Goal: Transaction & Acquisition: Purchase product/service

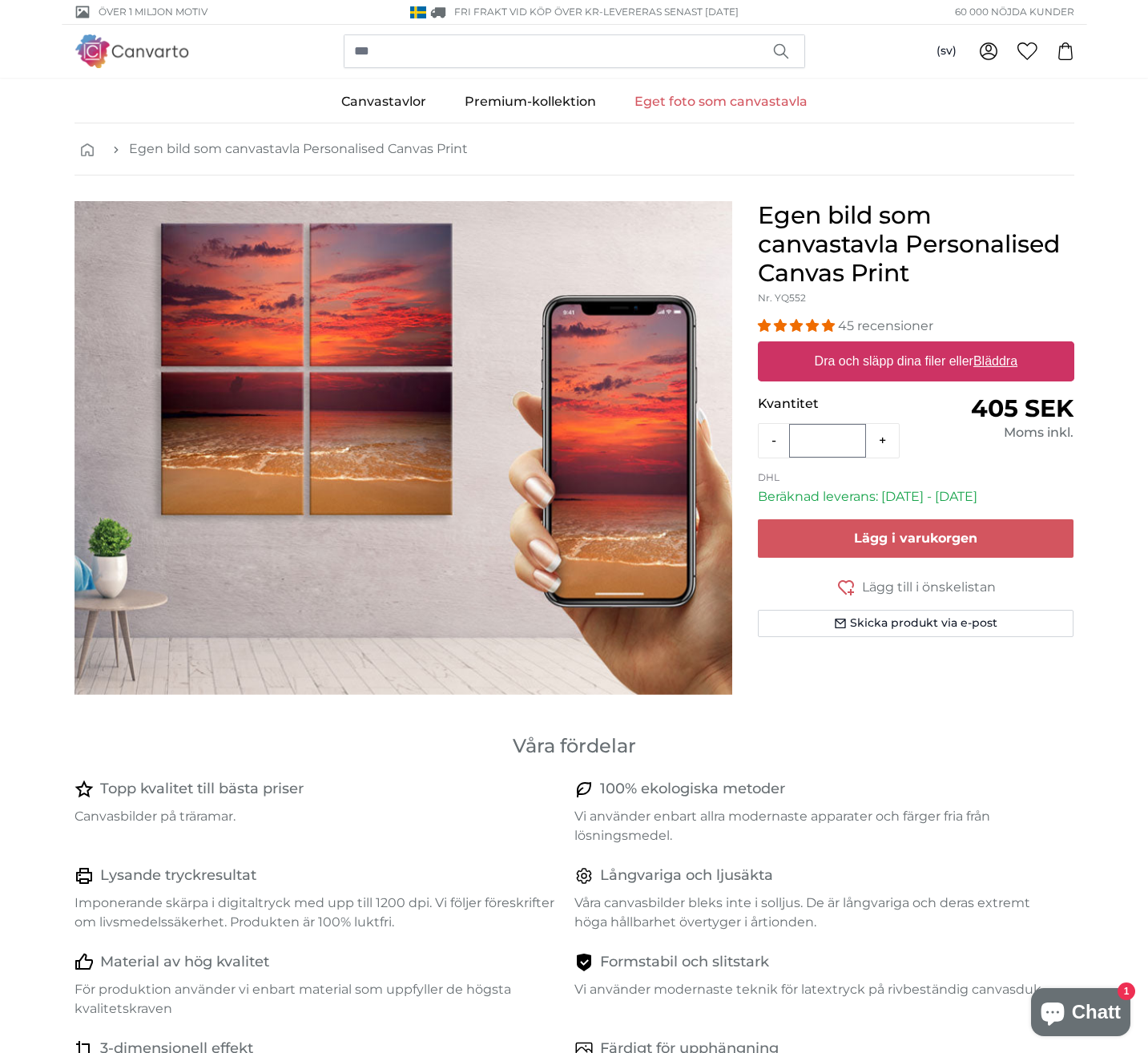
click at [1002, 357] on u "Bläddra" at bounding box center [996, 361] width 44 height 14
click at [1002, 346] on input "Dra och släpp dina filer eller Bläddra" at bounding box center [916, 343] width 317 height 5
type input "**********"
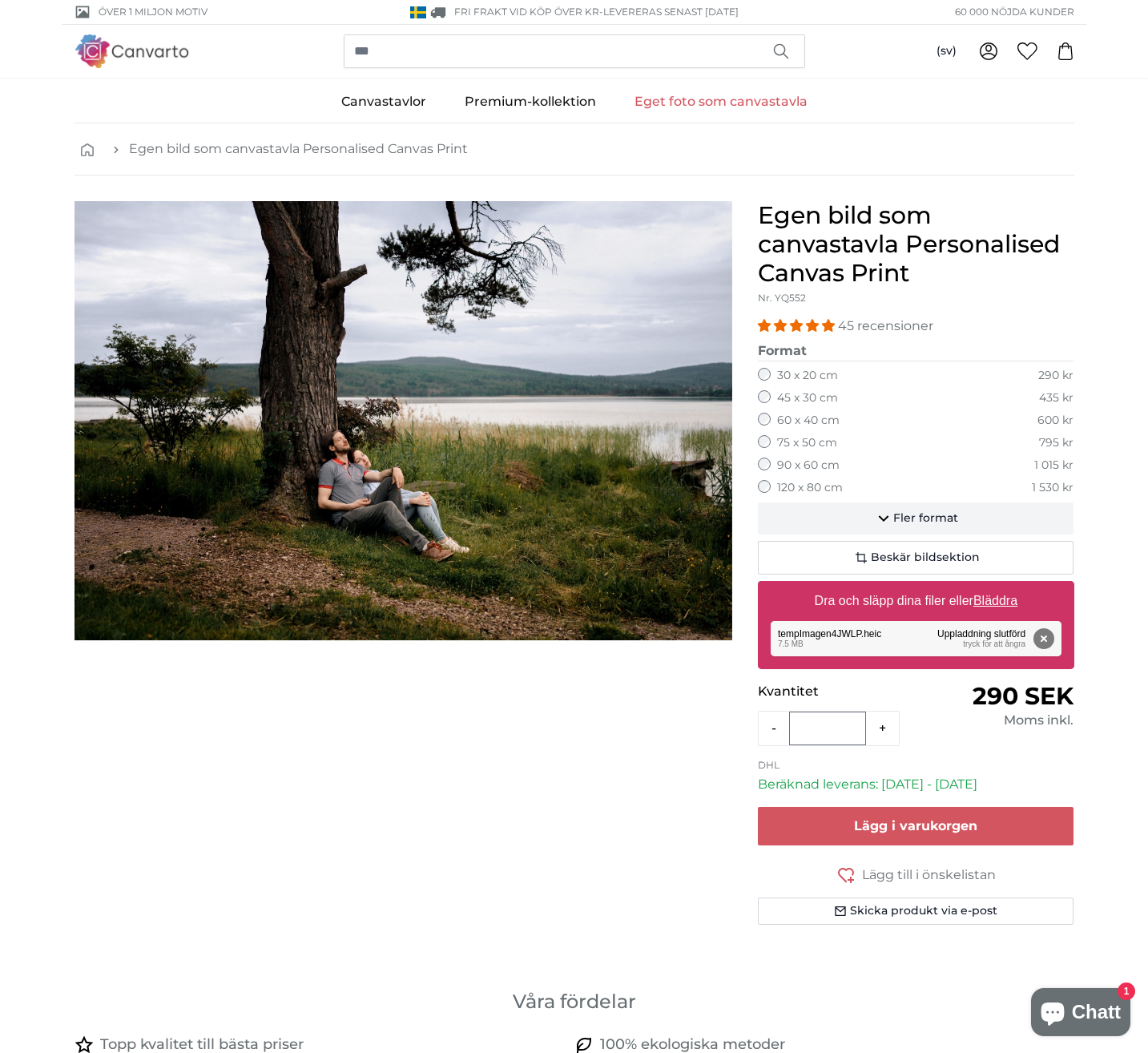
click at [926, 515] on span "Fler format" at bounding box center [925, 518] width 65 height 16
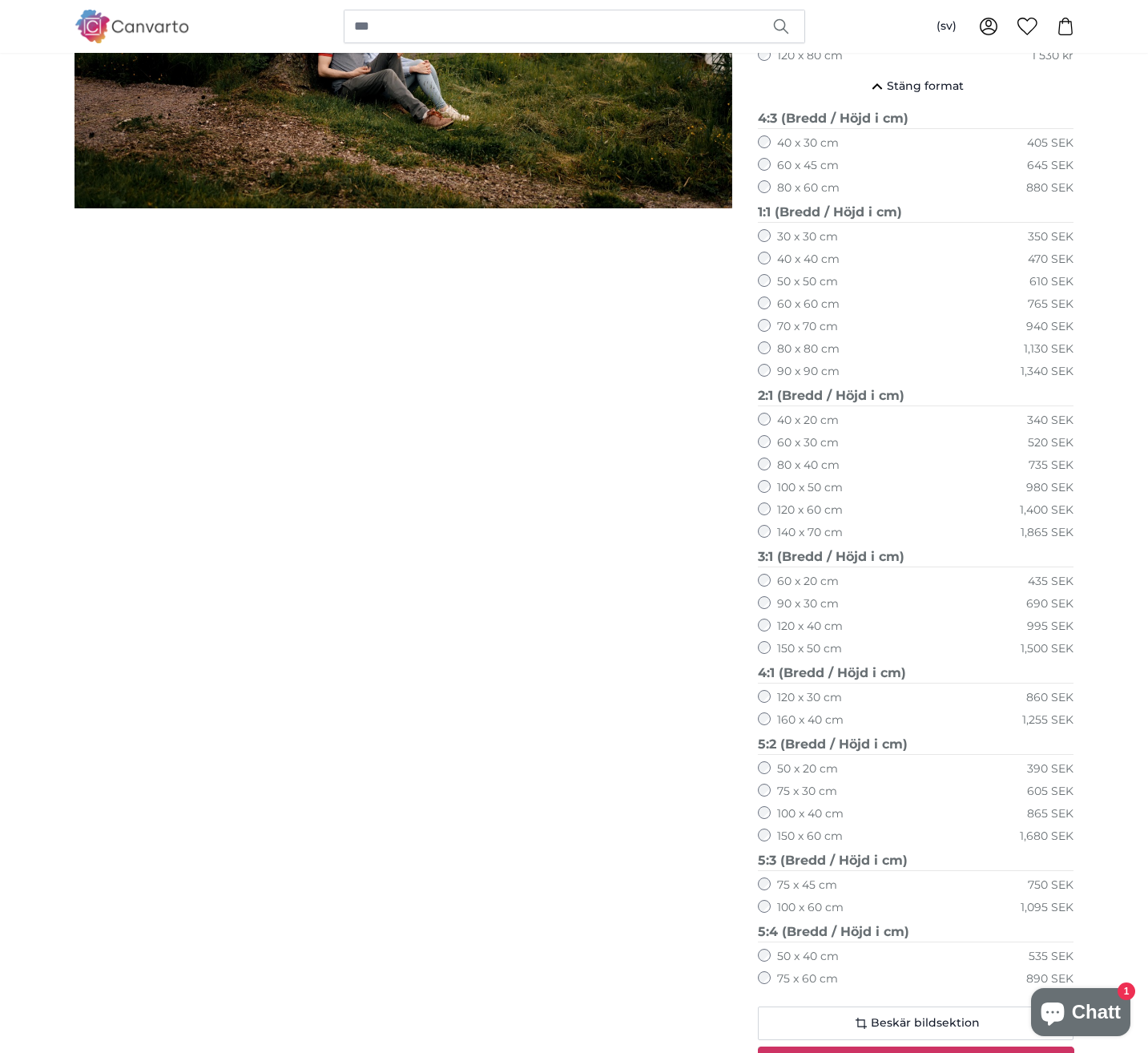
scroll to position [530, 0]
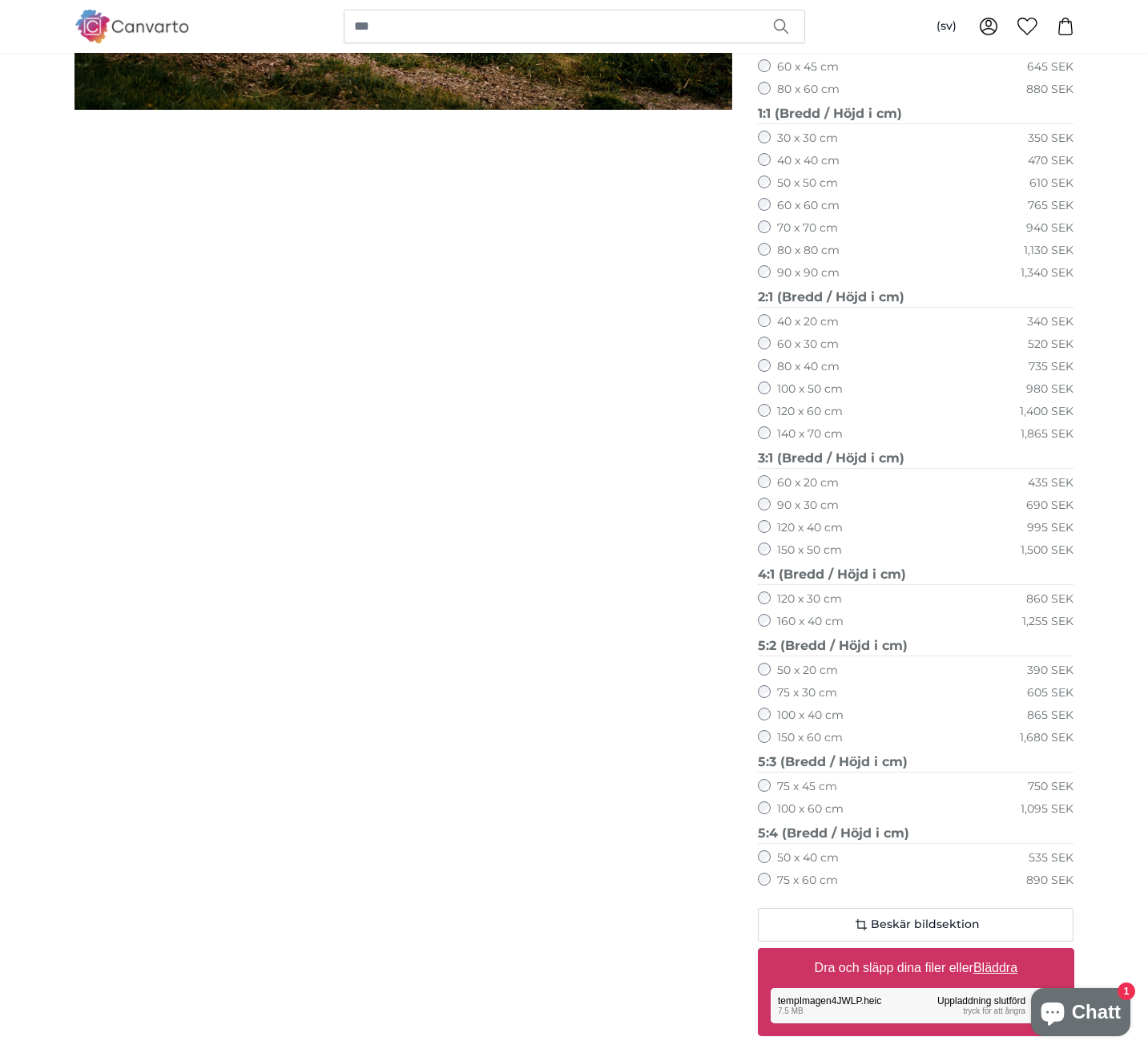
click at [821, 730] on label "150 x 60 cm" at bounding box center [810, 738] width 66 height 16
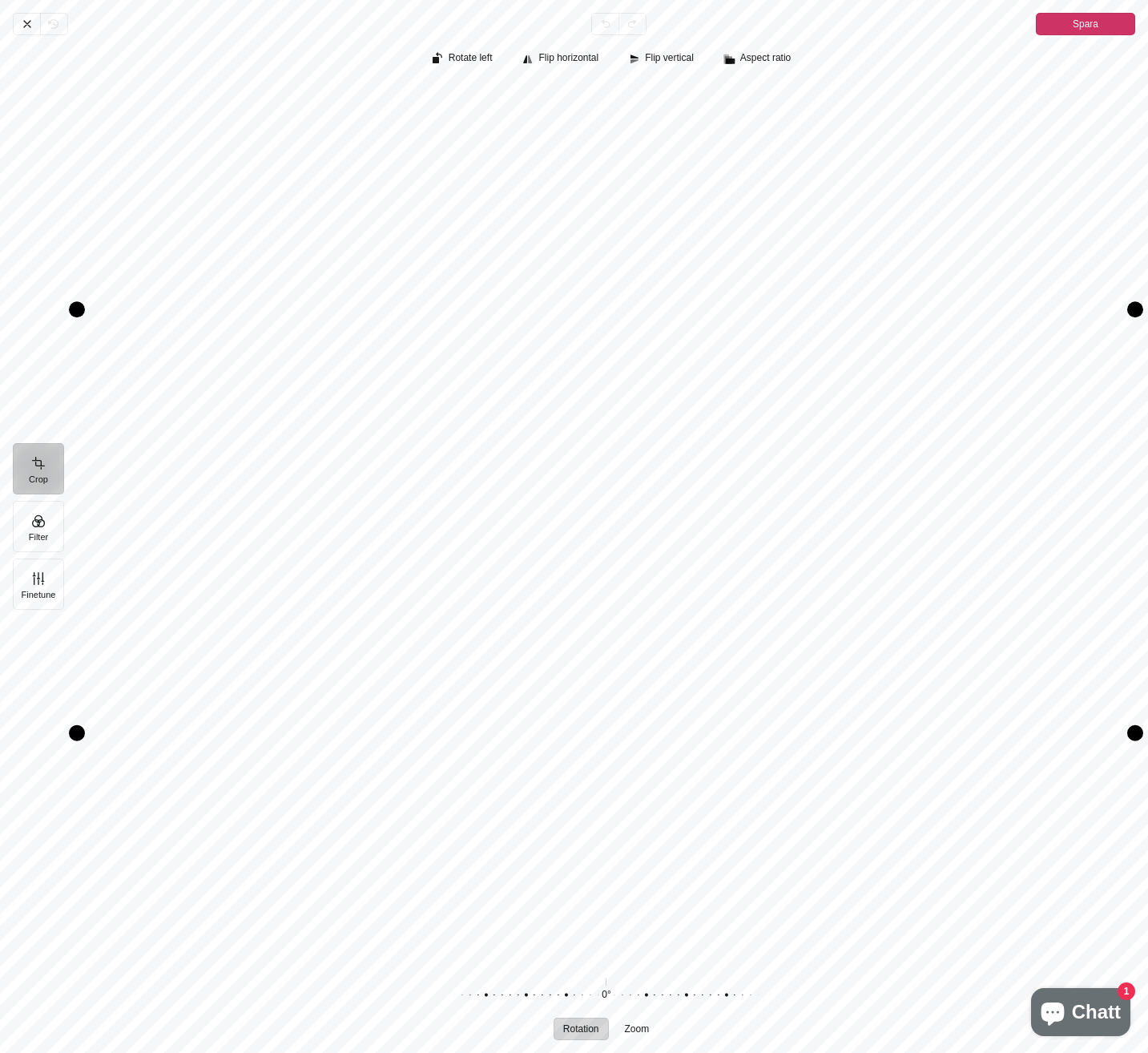
drag, startPoint x: 690, startPoint y: 564, endPoint x: 692, endPoint y: 538, distance: 25.7
click at [692, 538] on div "Pintura" at bounding box center [606, 521] width 1059 height 877
drag, startPoint x: 74, startPoint y: 306, endPoint x: 42, endPoint y: 317, distance: 33.2
click at [42, 317] on div "Avbryt Revert Undo Redo Spara Crop Filter Finetune Rotate left Flip horizontal …" at bounding box center [574, 526] width 1148 height 1053
click at [50, 573] on button "Finetune" at bounding box center [38, 584] width 51 height 51
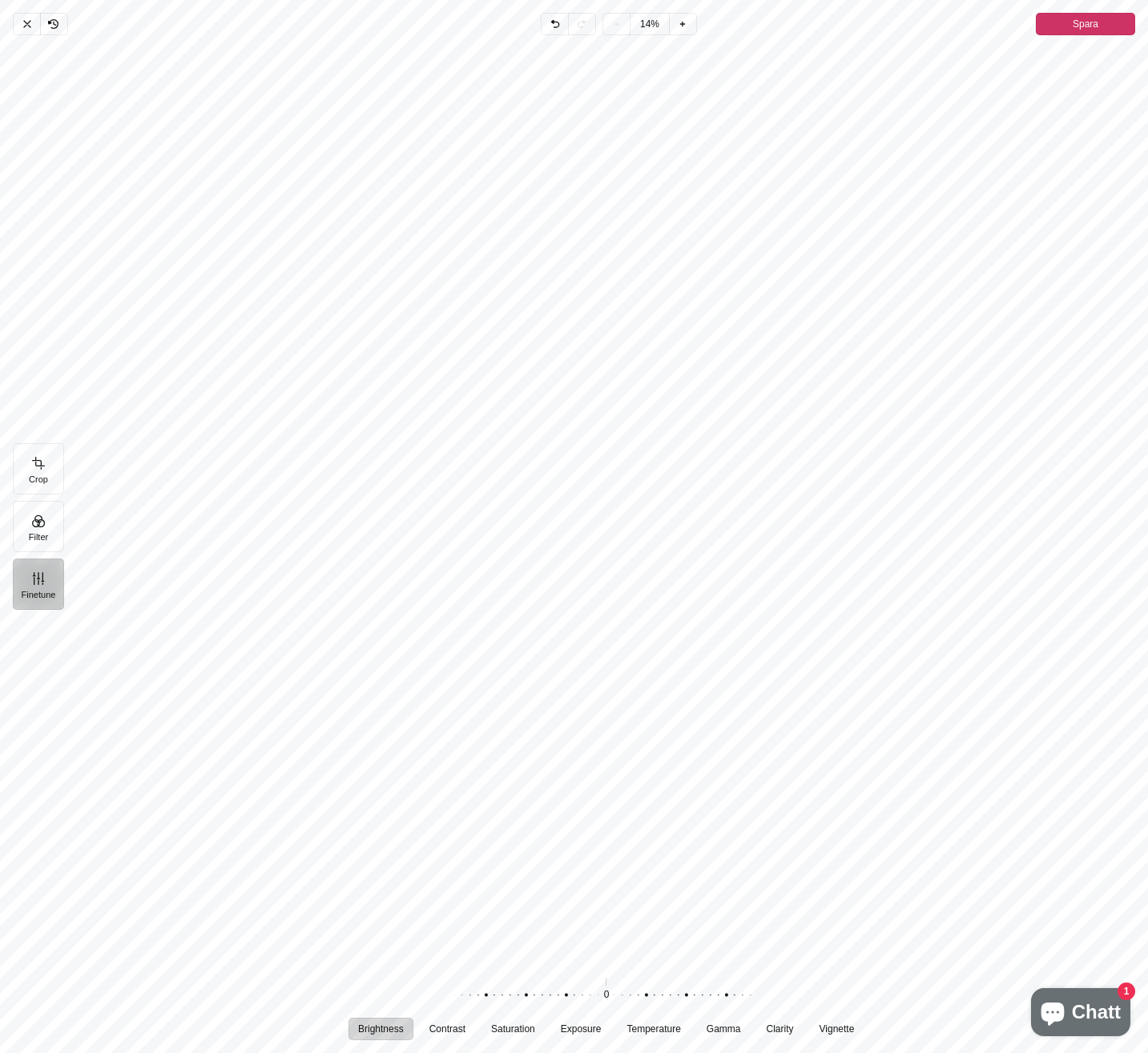
drag, startPoint x: 694, startPoint y: 382, endPoint x: 664, endPoint y: 492, distance: 113.7
click at [664, 492] on div "Pintura" at bounding box center [612, 504] width 1071 height 925
click at [43, 476] on button "Crop" at bounding box center [38, 468] width 51 height 51
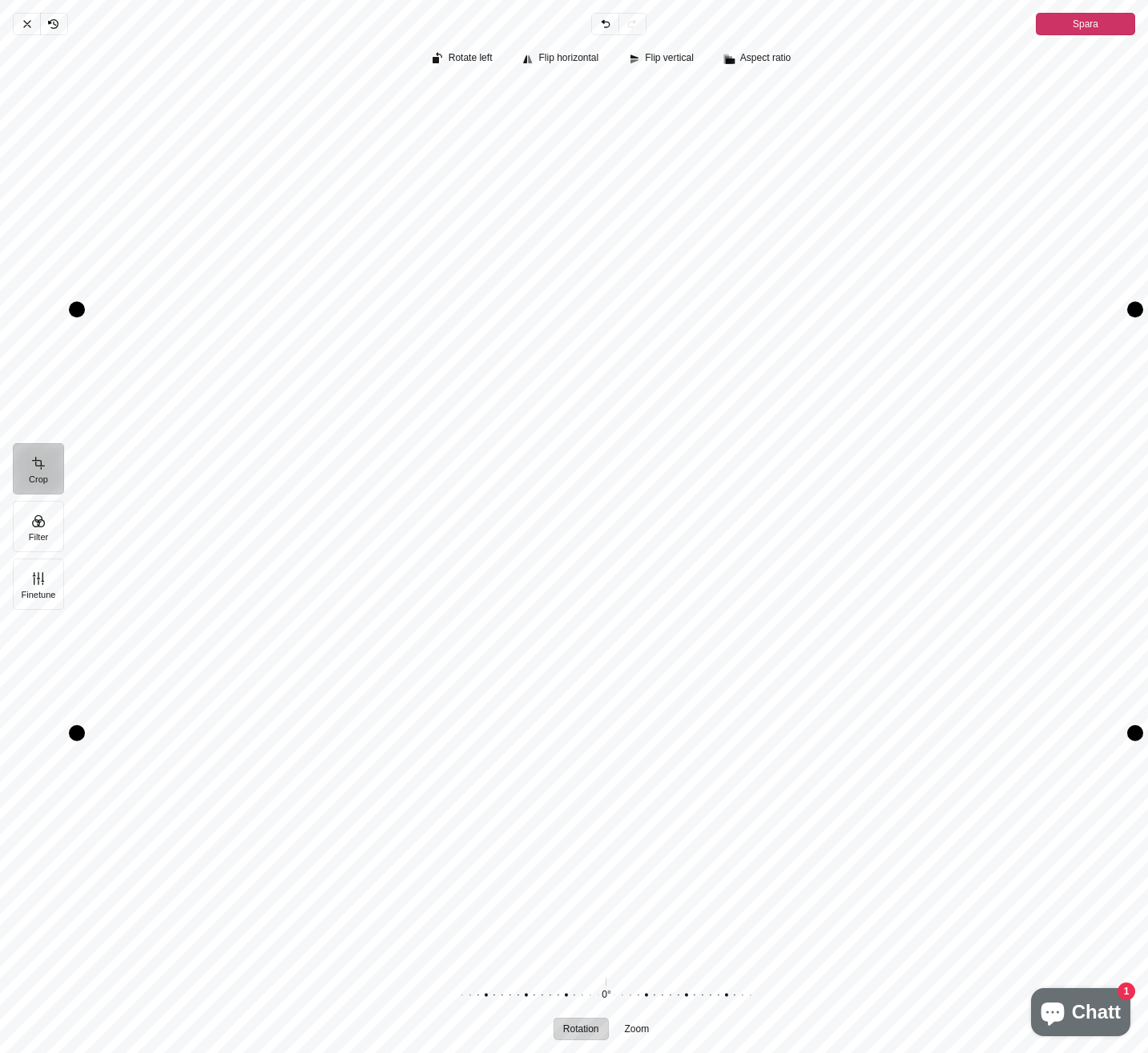
drag, startPoint x: 674, startPoint y: 514, endPoint x: 684, endPoint y: 519, distance: 10.8
click at [684, 519] on div "Pintura" at bounding box center [606, 521] width 1059 height 877
drag, startPoint x: 729, startPoint y: 508, endPoint x: 732, endPoint y: 519, distance: 11.7
click at [732, 519] on div "Pintura" at bounding box center [606, 521] width 1059 height 877
click at [907, 534] on div "Pintura" at bounding box center [606, 521] width 1059 height 877
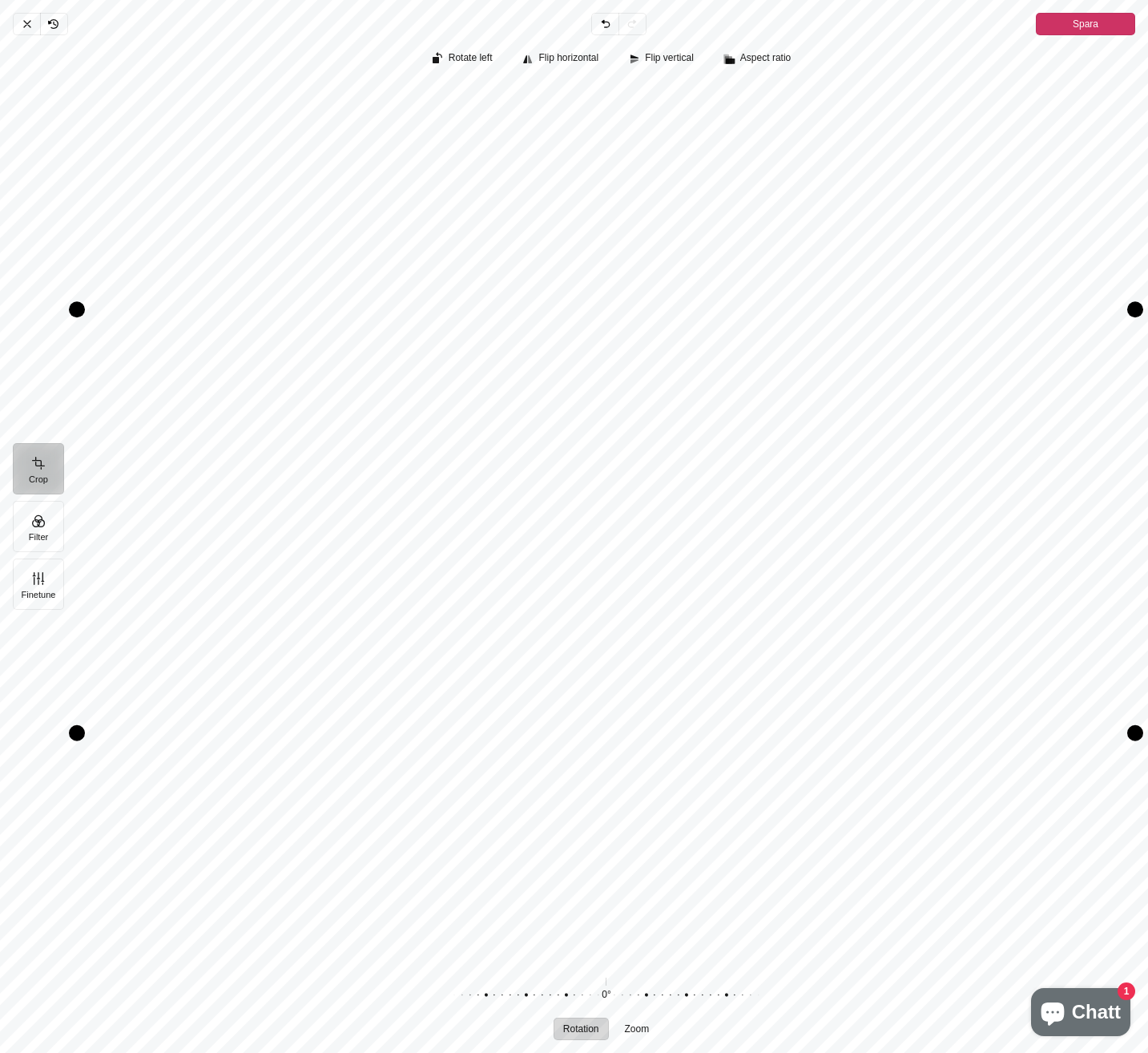
click at [1103, 26] on button "Spara" at bounding box center [1085, 24] width 99 height 22
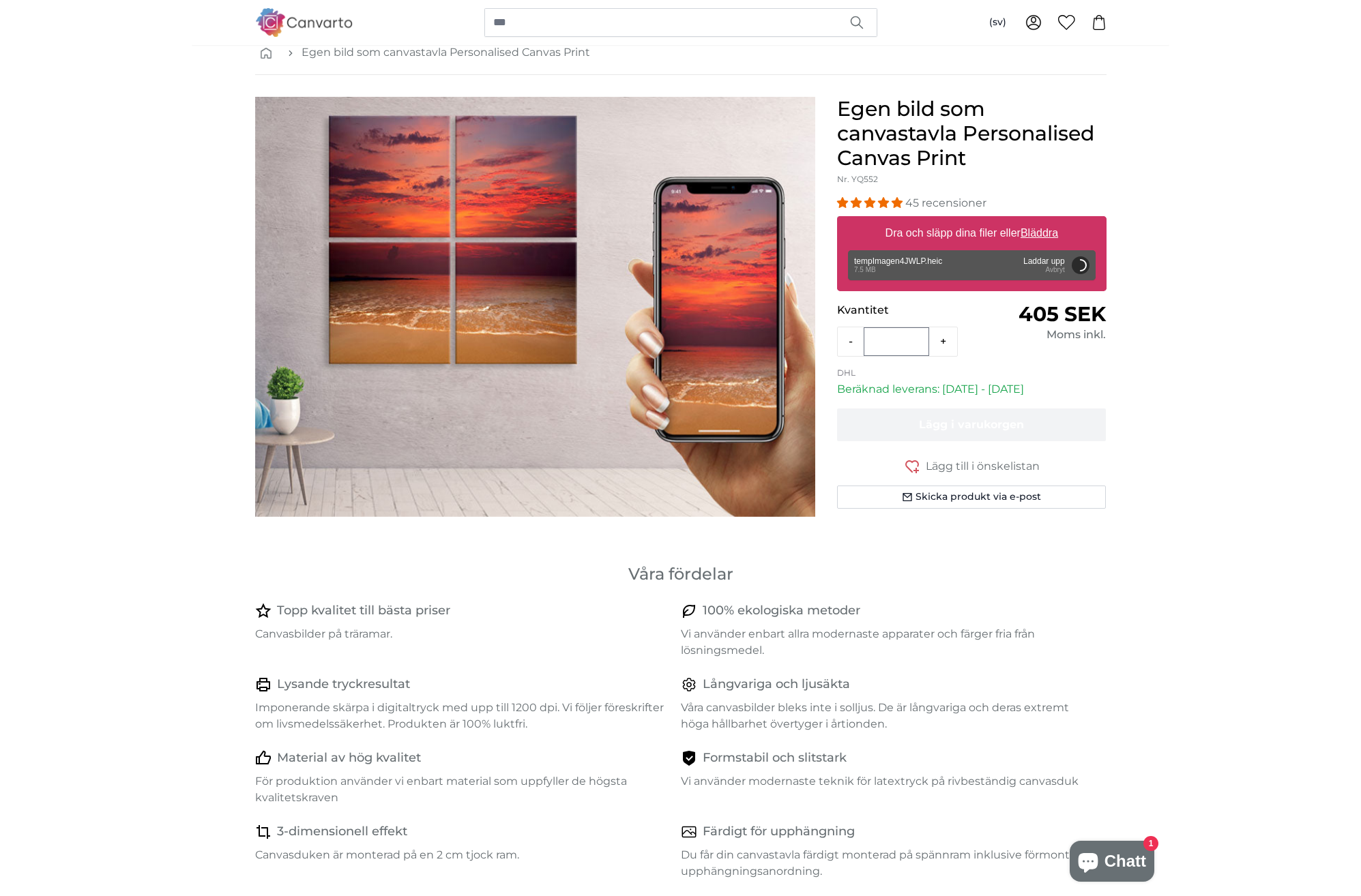
scroll to position [15, 0]
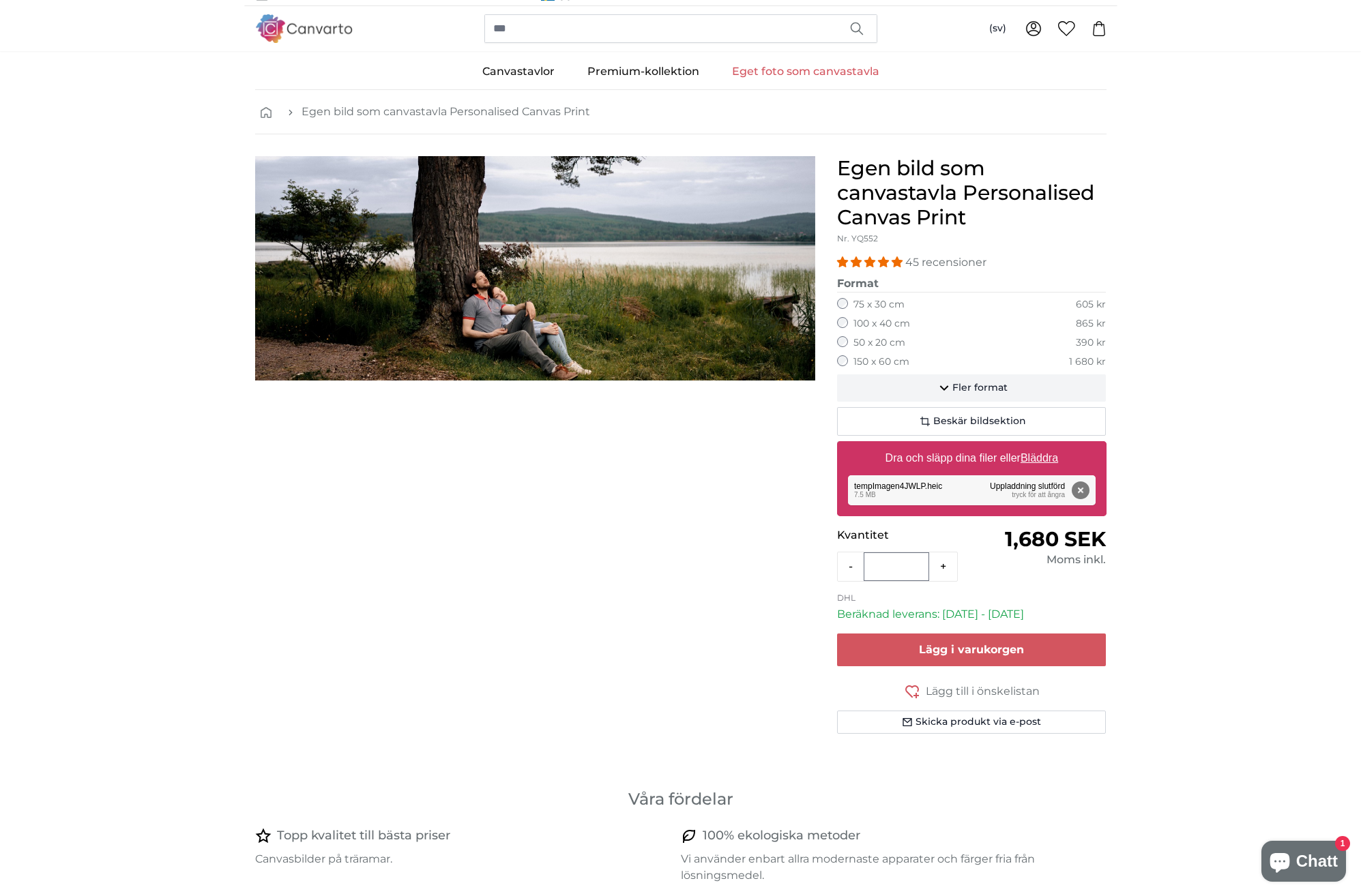
click at [946, 386] on icon "button" at bounding box center [943, 389] width 9 height 5
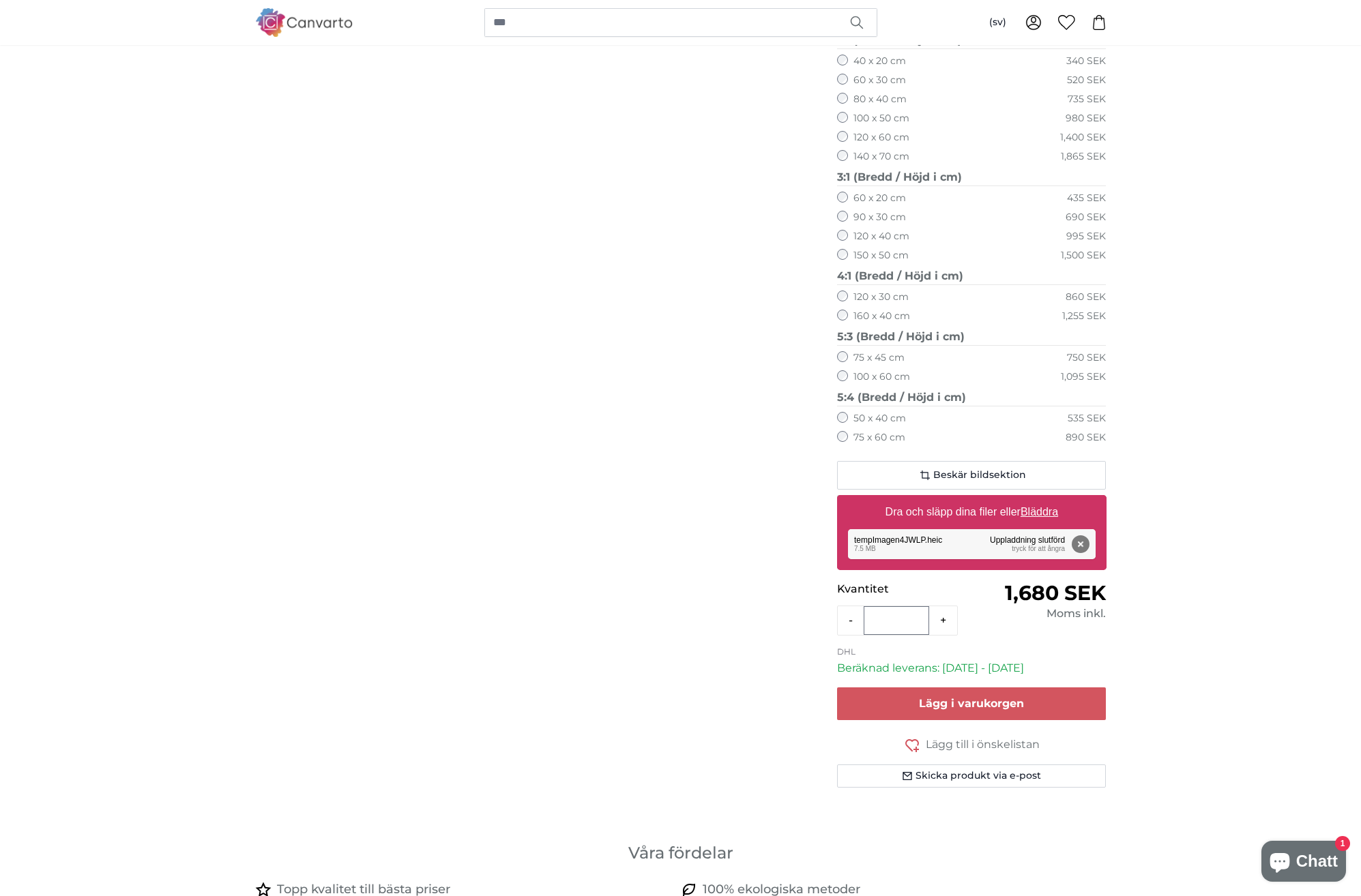
scroll to position [927, 0]
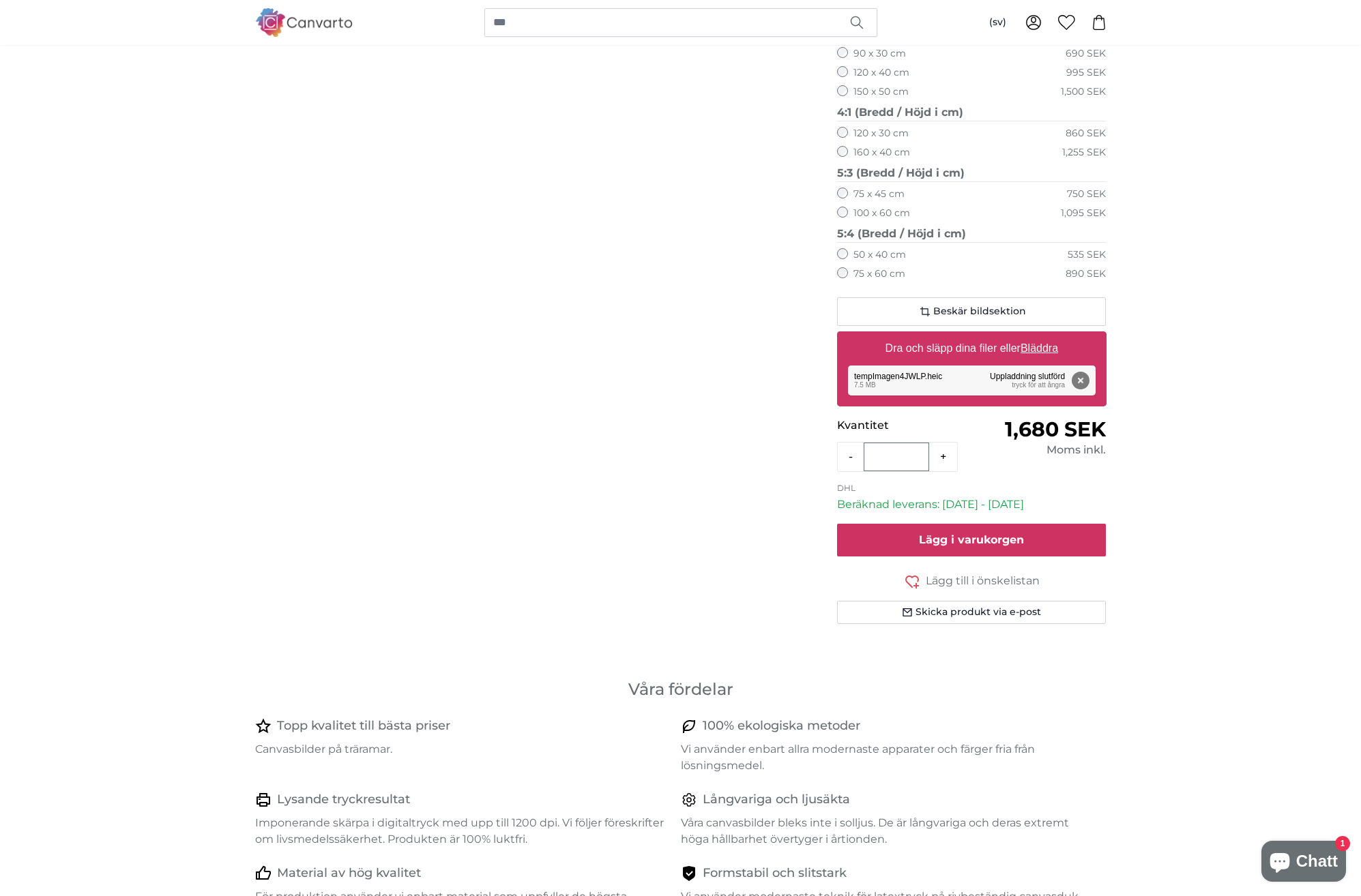
click at [976, 523] on button "Lägg i varukorgen" at bounding box center [971, 539] width 270 height 32
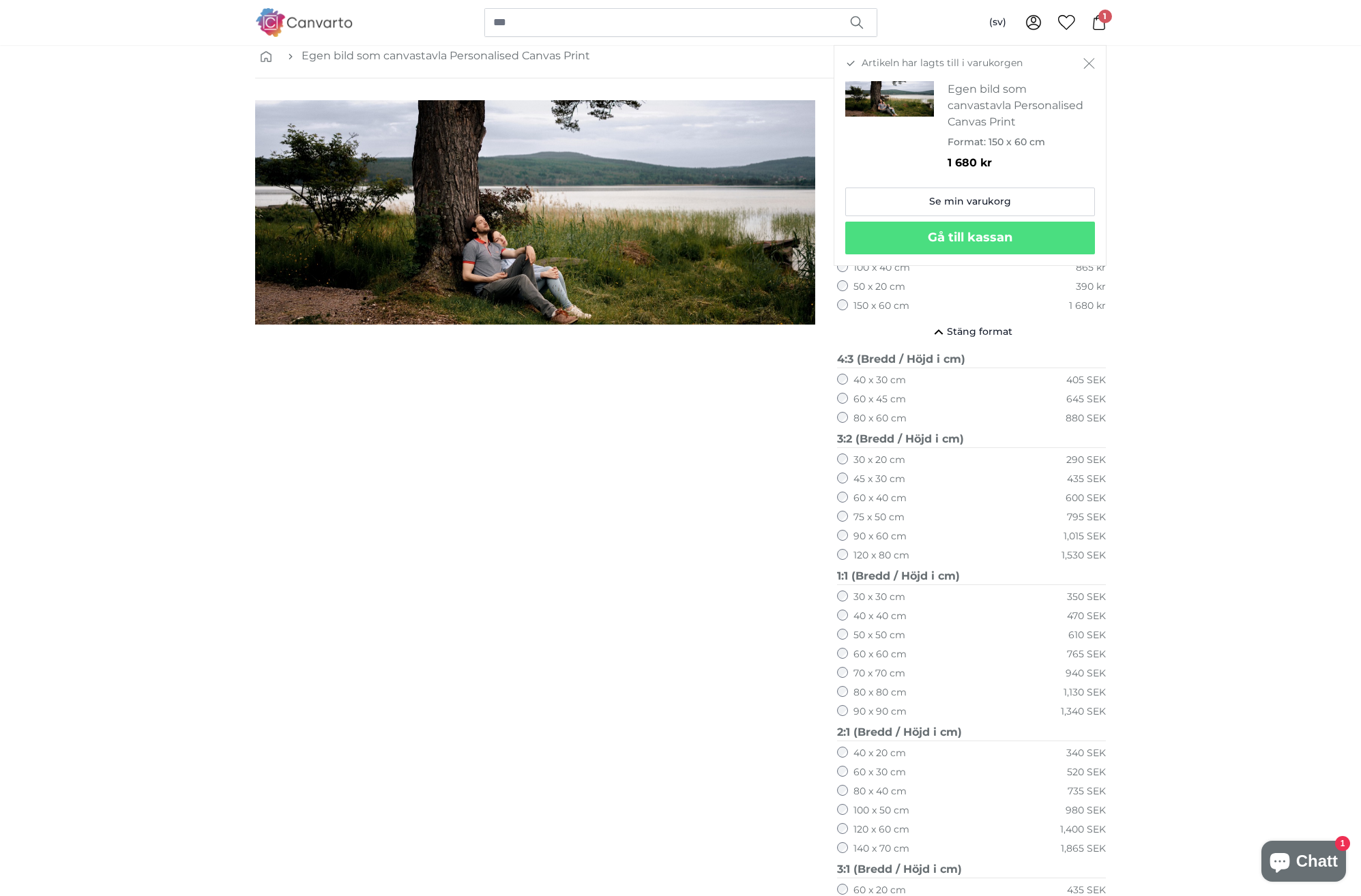
scroll to position [0, 0]
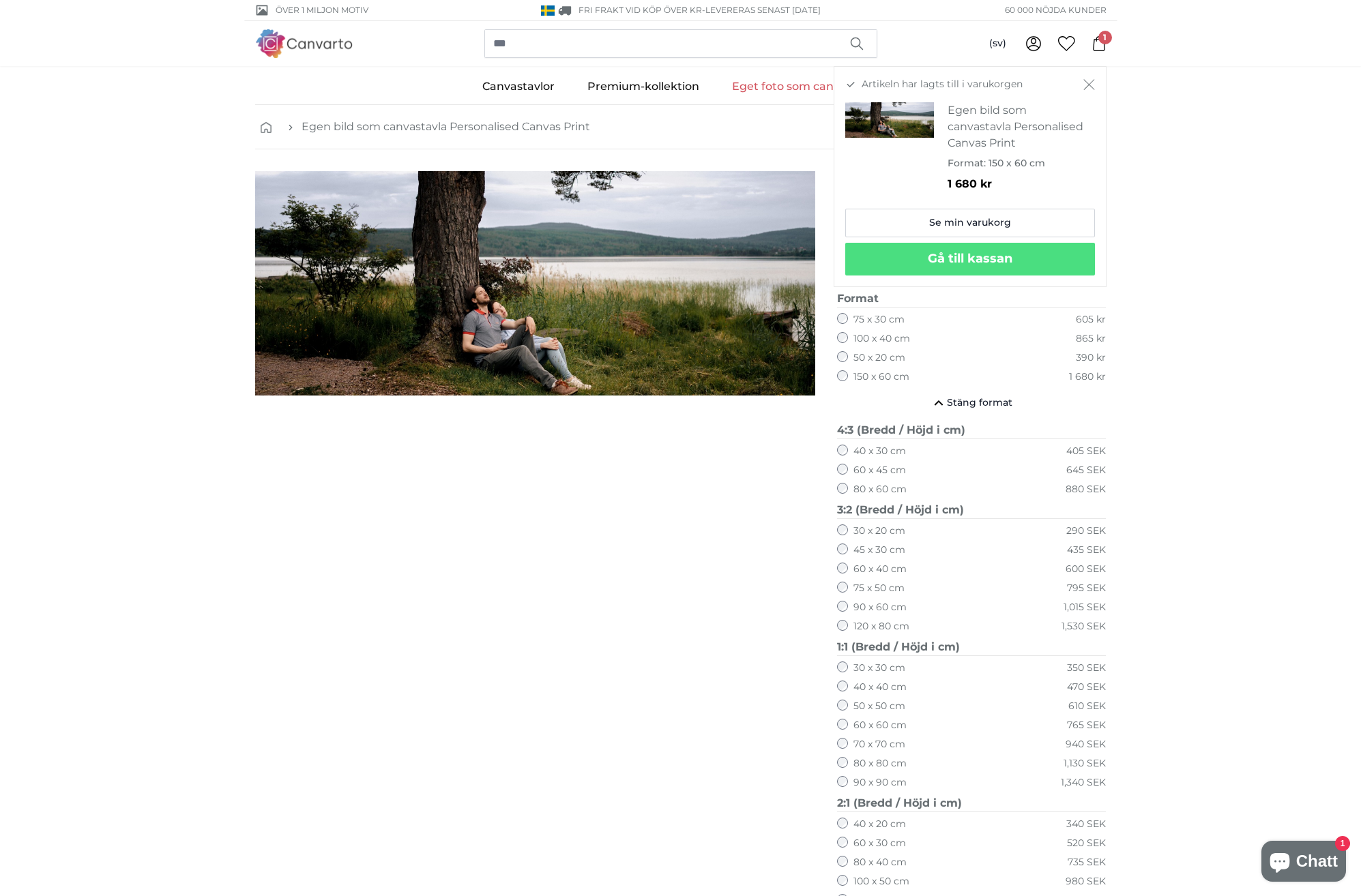
click at [312, 511] on div at bounding box center [535, 882] width 582 height 1423
